Goal: Information Seeking & Learning: Learn about a topic

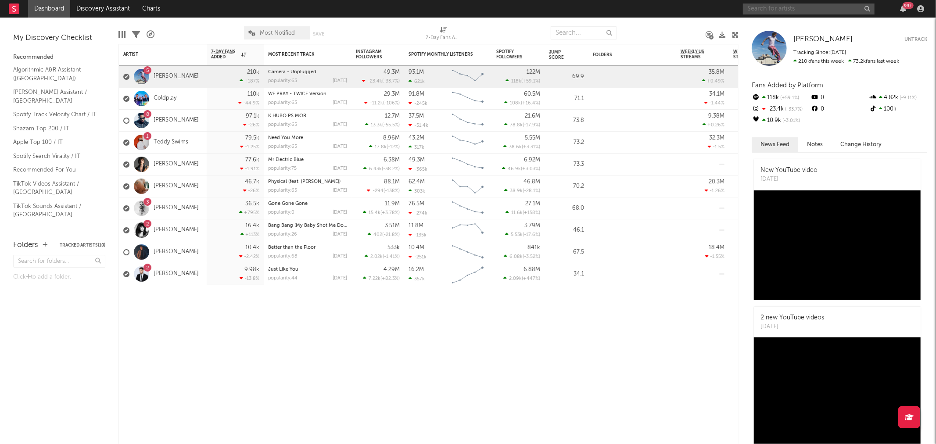
click at [774, 6] on input "text" at bounding box center [809, 9] width 132 height 11
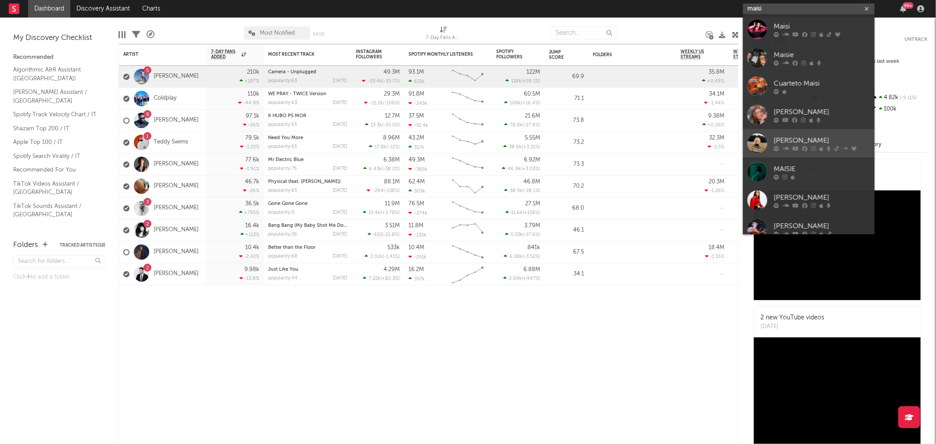
type input "maisi"
click at [808, 143] on div "[PERSON_NAME]" at bounding box center [821, 140] width 97 height 11
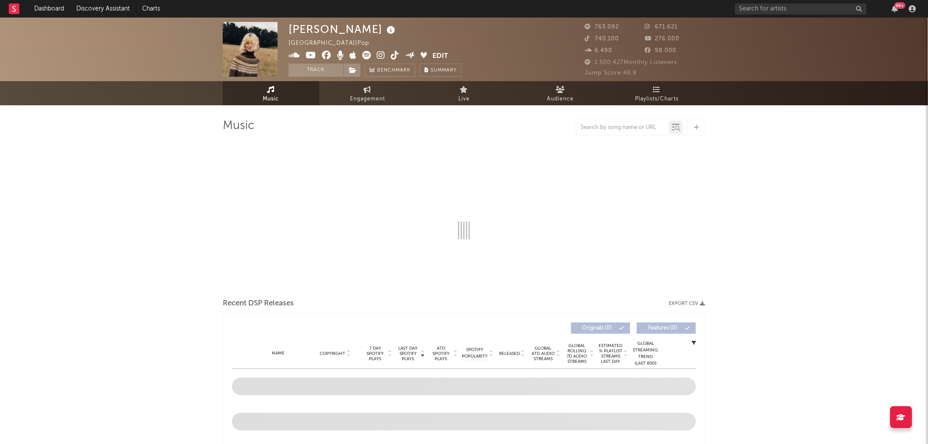
select select "6m"
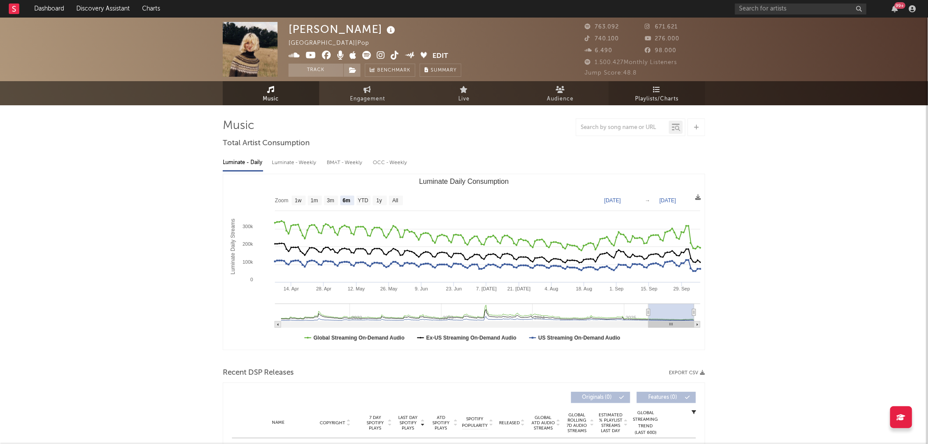
click at [660, 93] on icon at bounding box center [657, 89] width 7 height 7
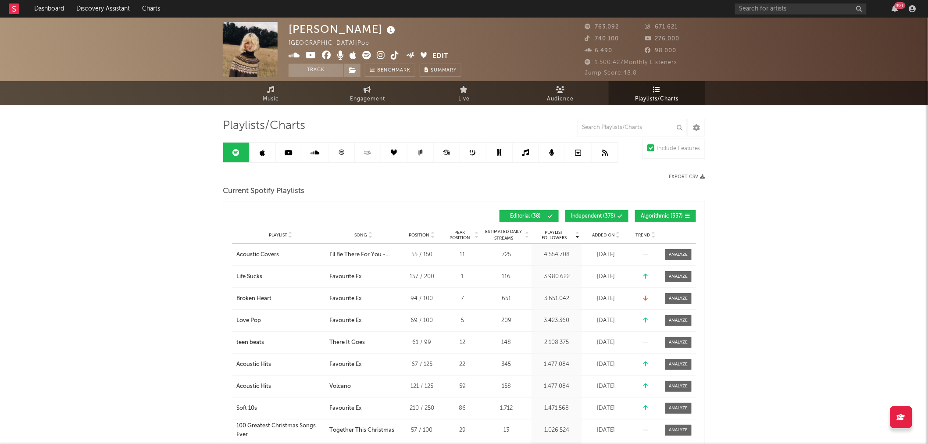
click at [360, 234] on span "Song" at bounding box center [361, 235] width 13 height 5
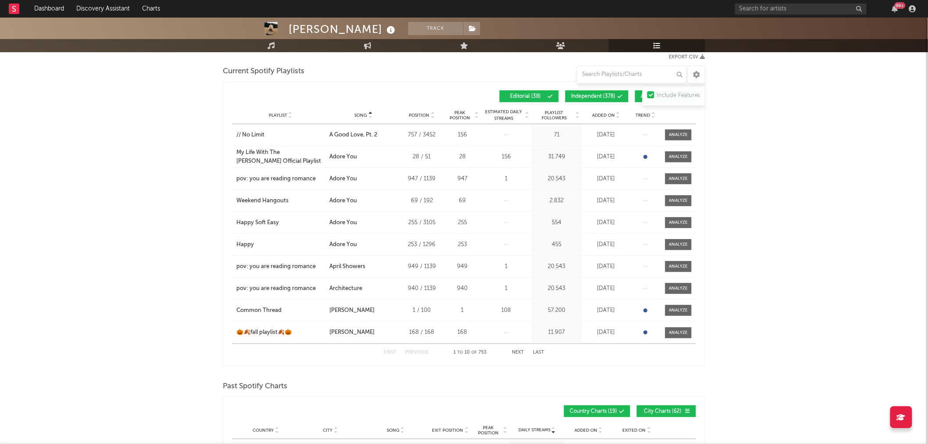
scroll to position [146, 0]
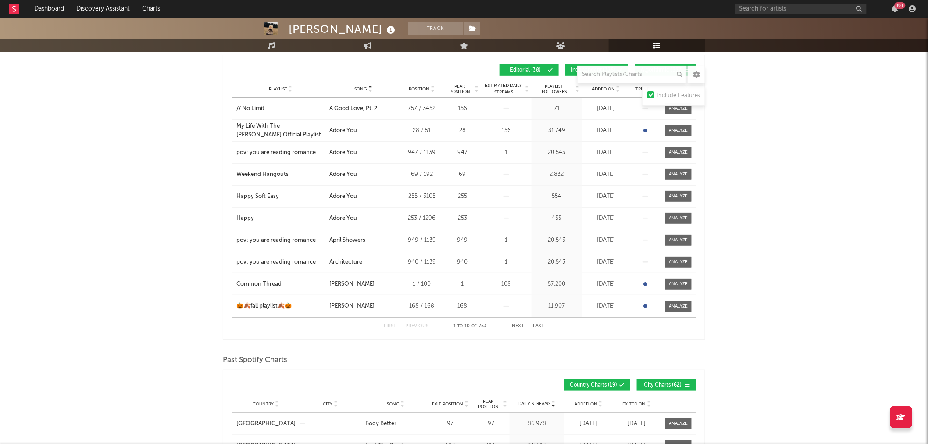
click at [516, 326] on button "Next" at bounding box center [518, 326] width 12 height 5
click at [420, 326] on button "Previous" at bounding box center [416, 326] width 23 height 5
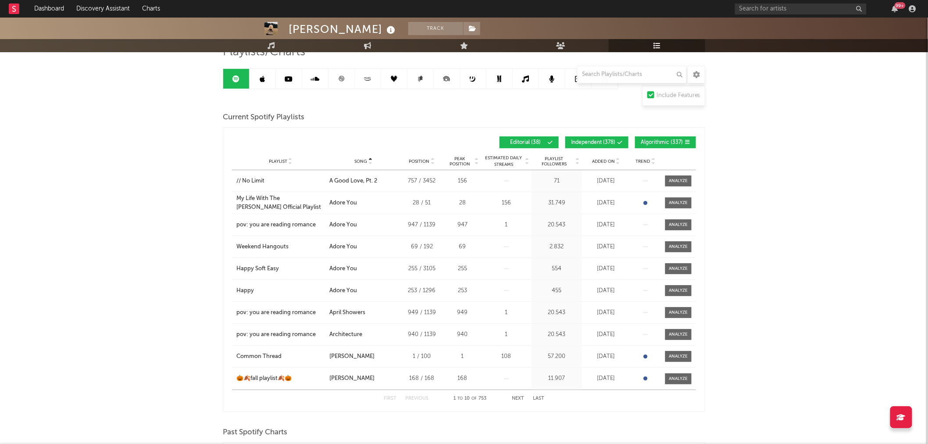
scroll to position [97, 0]
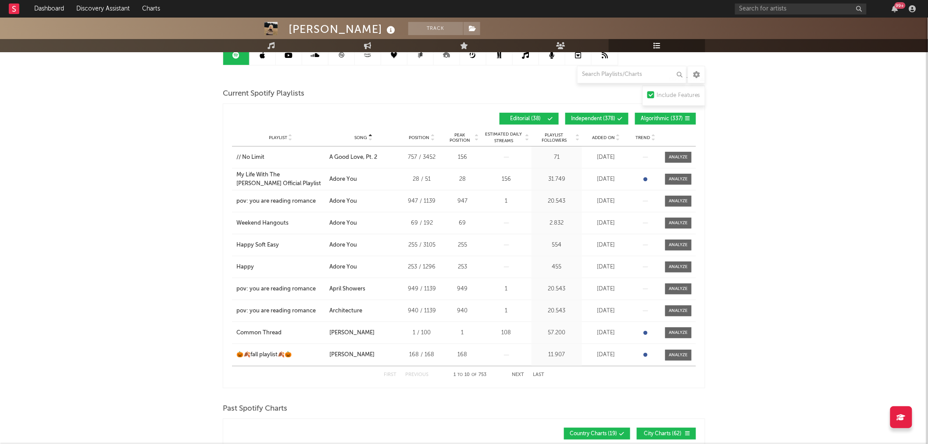
click at [692, 118] on button "Algorithmic ( 337 )" at bounding box center [665, 119] width 61 height 12
click at [604, 117] on span "Independent ( 378 )" at bounding box center [593, 118] width 44 height 5
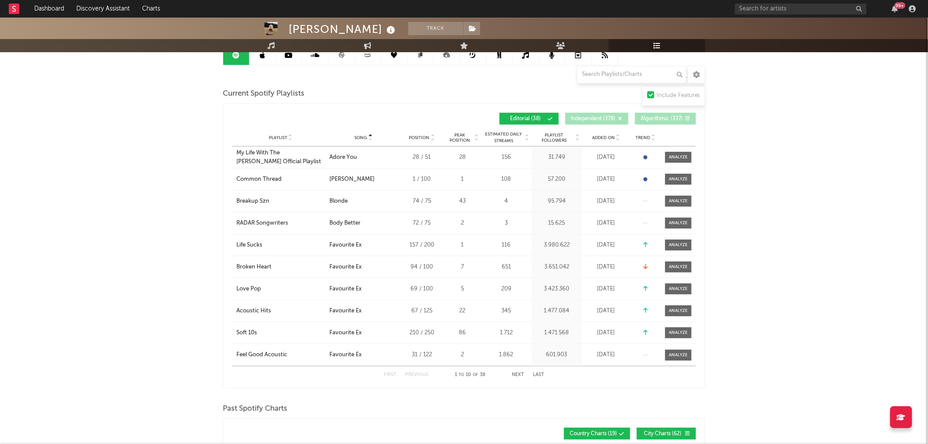
click at [365, 137] on span "Song" at bounding box center [361, 137] width 13 height 5
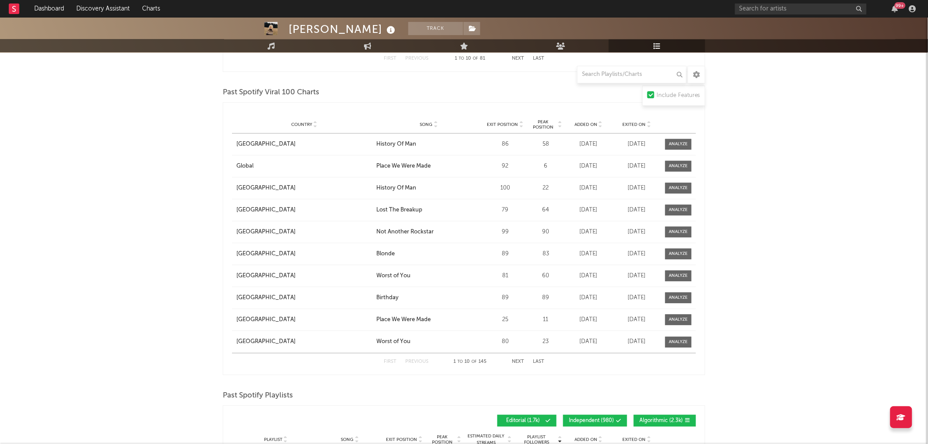
scroll to position [731, 0]
